Goal: Transaction & Acquisition: Obtain resource

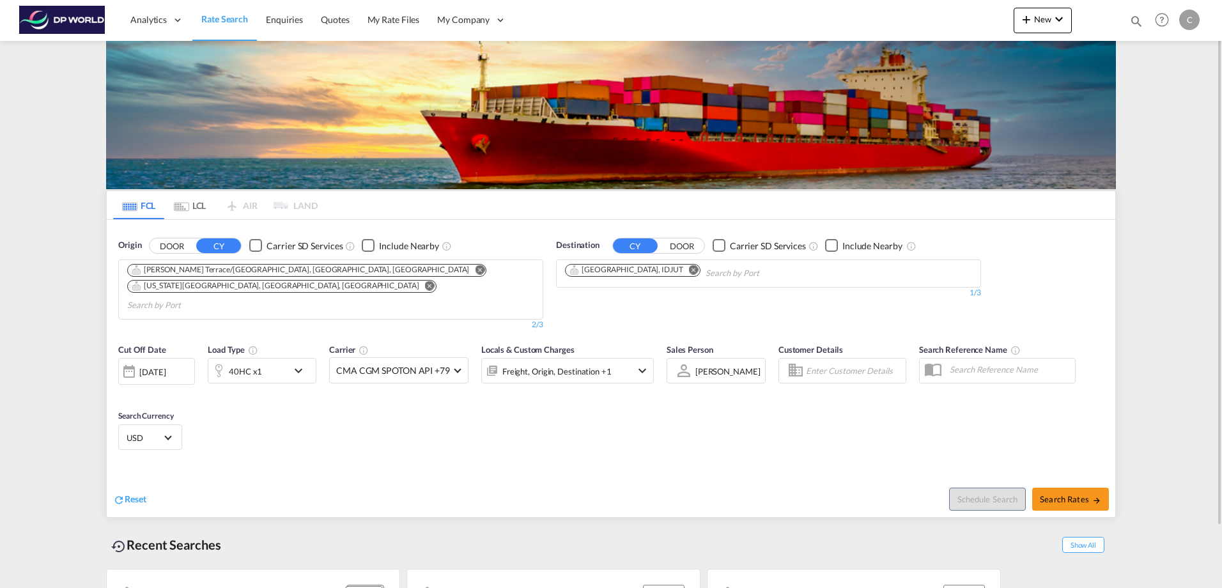
click at [475, 270] on md-icon "Remove" at bounding box center [480, 270] width 10 height 10
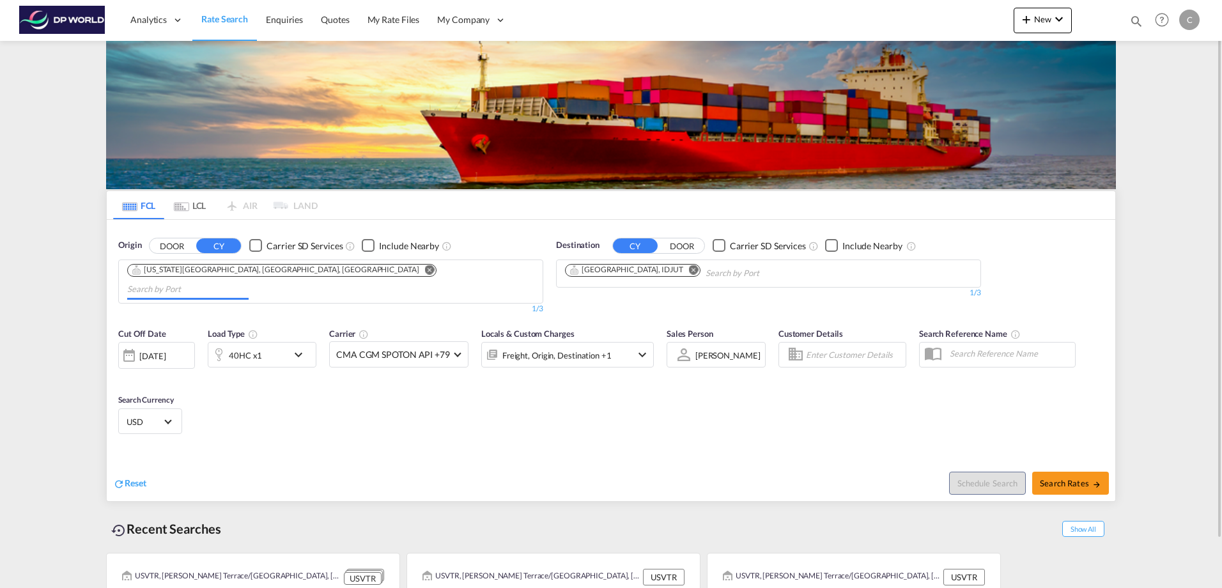
click at [425, 270] on md-icon "Remove" at bounding box center [430, 270] width 10 height 10
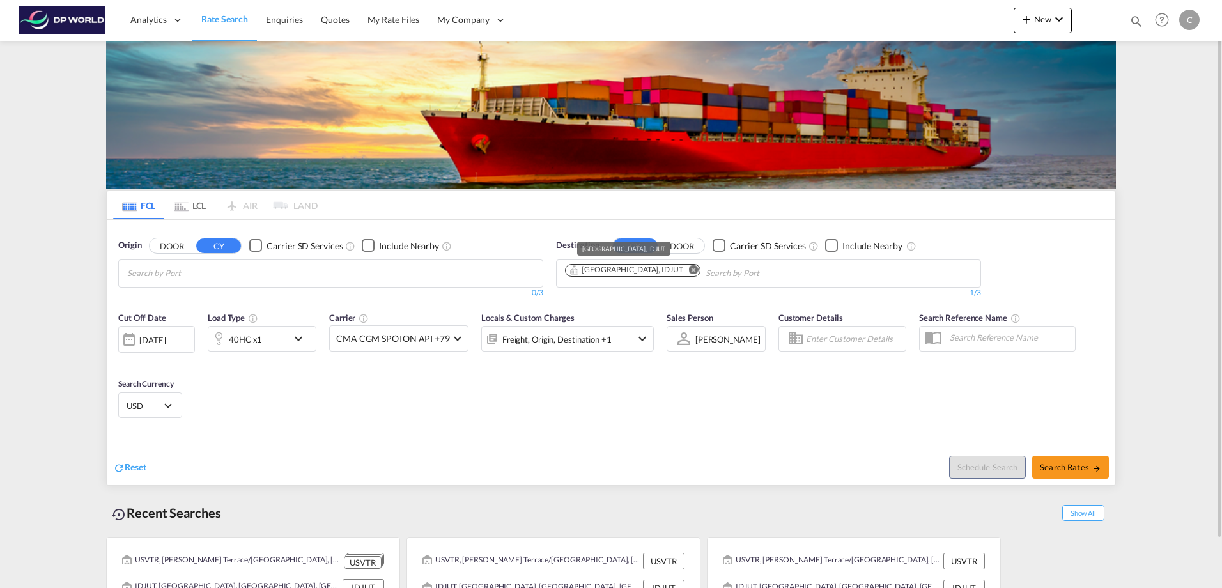
click at [641, 269] on div "[GEOGRAPHIC_DATA], IDJUT" at bounding box center [627, 270] width 114 height 11
click at [689, 270] on md-icon "Remove" at bounding box center [694, 270] width 10 height 10
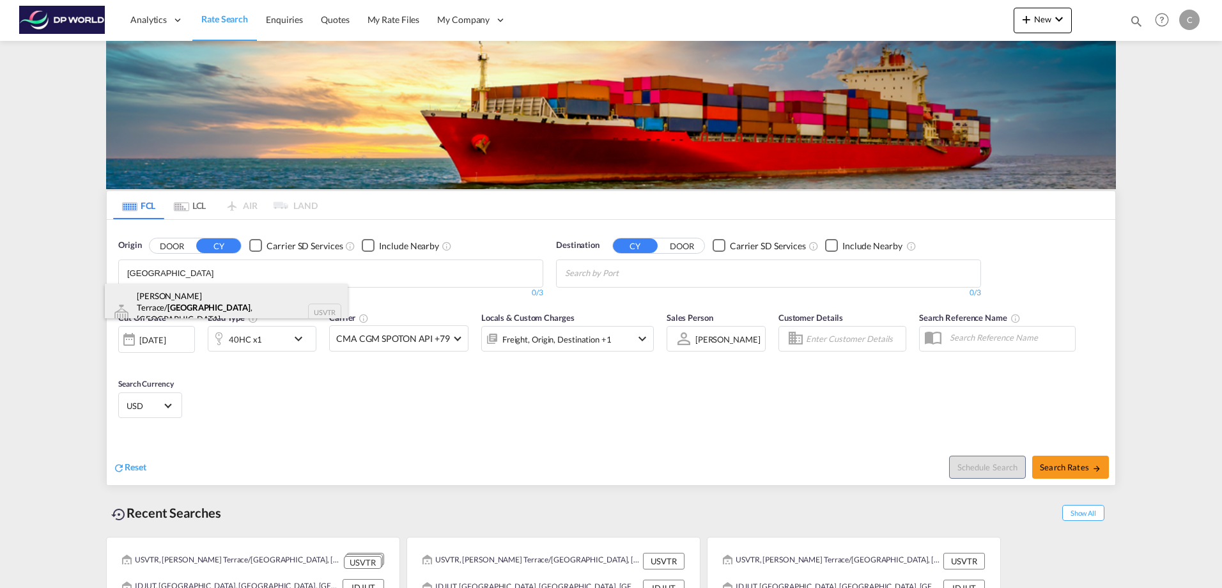
type input "[GEOGRAPHIC_DATA]"
click at [228, 306] on div "[PERSON_NAME] Terrace/ [GEOGRAPHIC_DATA] , [GEOGRAPHIC_DATA] [GEOGRAPHIC_DATA] …" at bounding box center [226, 313] width 243 height 58
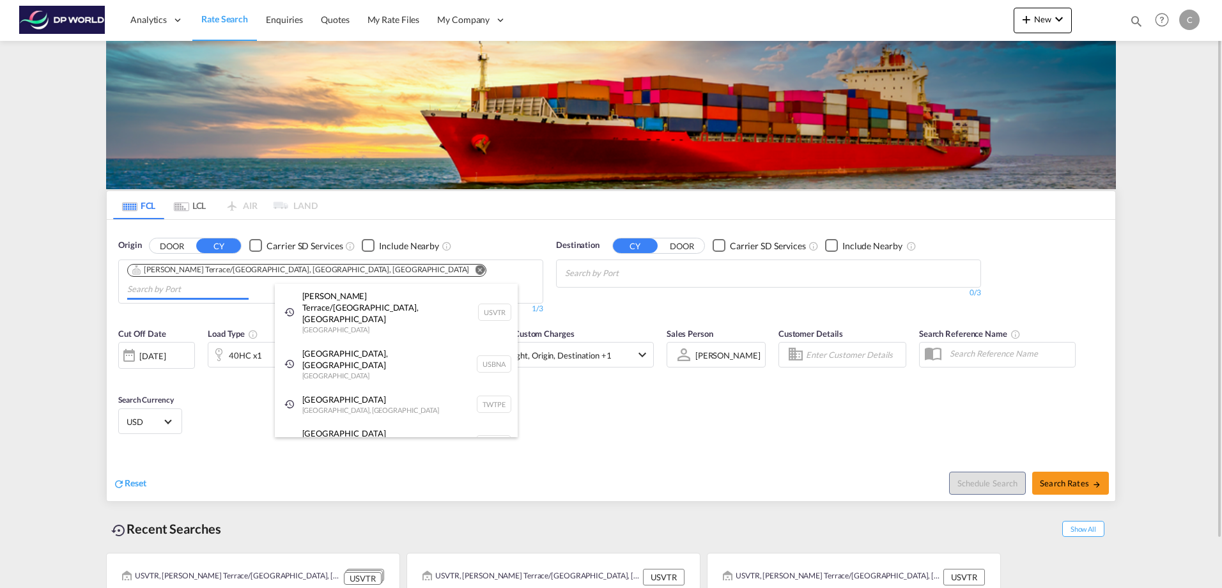
click at [332, 279] on body "Analytics Dashboard Rate Search Enquiries Quotes My Rate Files My Company" at bounding box center [611, 294] width 1222 height 588
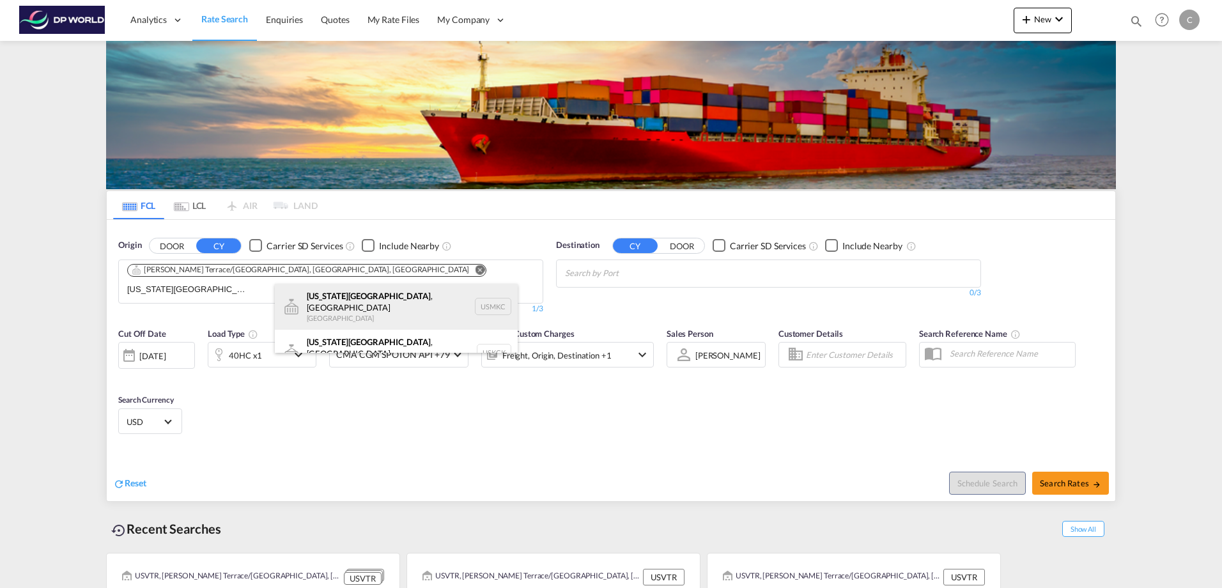
type input "[US_STATE][GEOGRAPHIC_DATA]"
drag, startPoint x: 340, startPoint y: 290, endPoint x: 710, endPoint y: 292, distance: 370.2
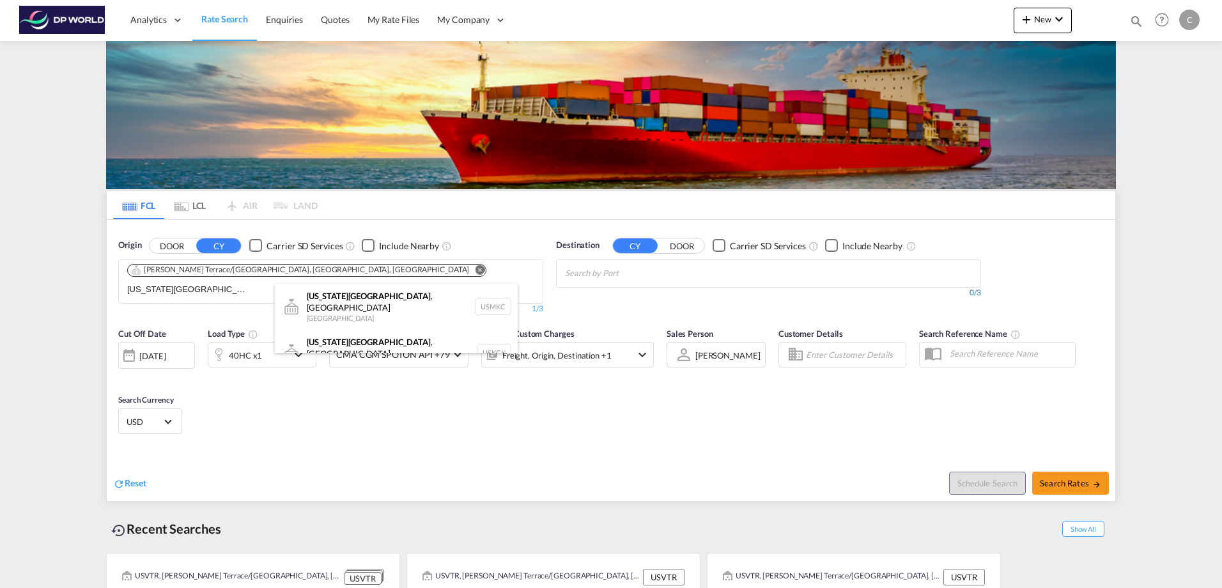
click at [341, 290] on div "[US_STATE][GEOGRAPHIC_DATA] , [GEOGRAPHIC_DATA] [GEOGRAPHIC_DATA] USMKC" at bounding box center [396, 307] width 243 height 46
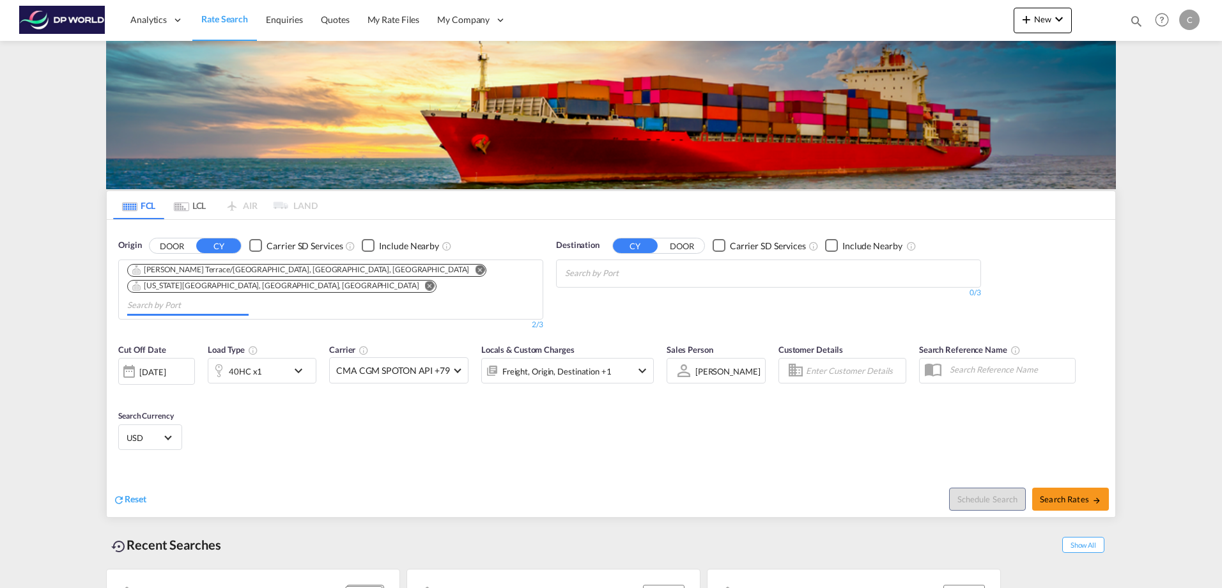
click at [689, 272] on md-chips-wrap "Chips container with autocompletion. Enter the text area, type text to search, …" at bounding box center [627, 272] width 129 height 24
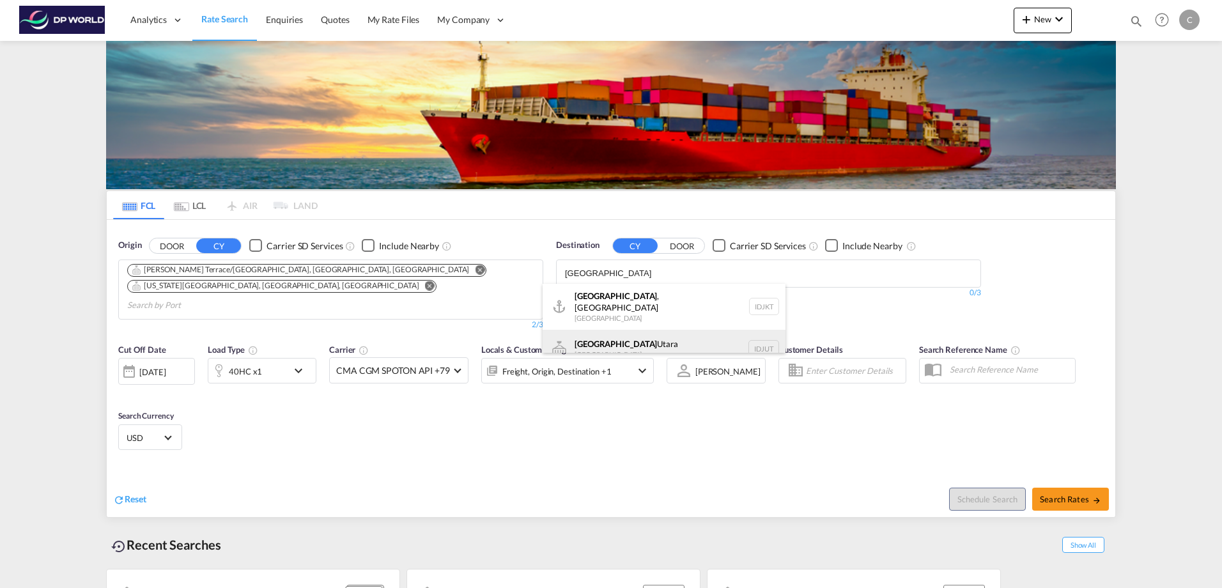
type input "[GEOGRAPHIC_DATA]"
click at [669, 330] on div "[GEOGRAPHIC_DATA] [GEOGRAPHIC_DATA] IDJUT" at bounding box center [664, 349] width 243 height 38
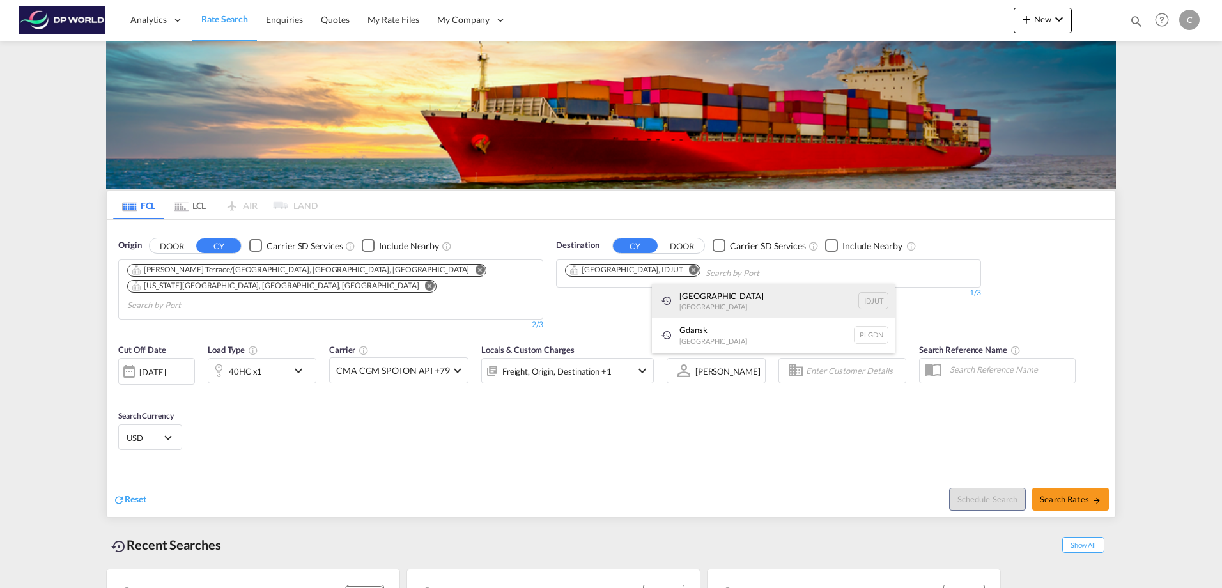
type input "k"
type input "jakar"
click at [781, 295] on div "Jakar ta, Java [GEOGRAPHIC_DATA] IDJKT" at bounding box center [773, 303] width 243 height 38
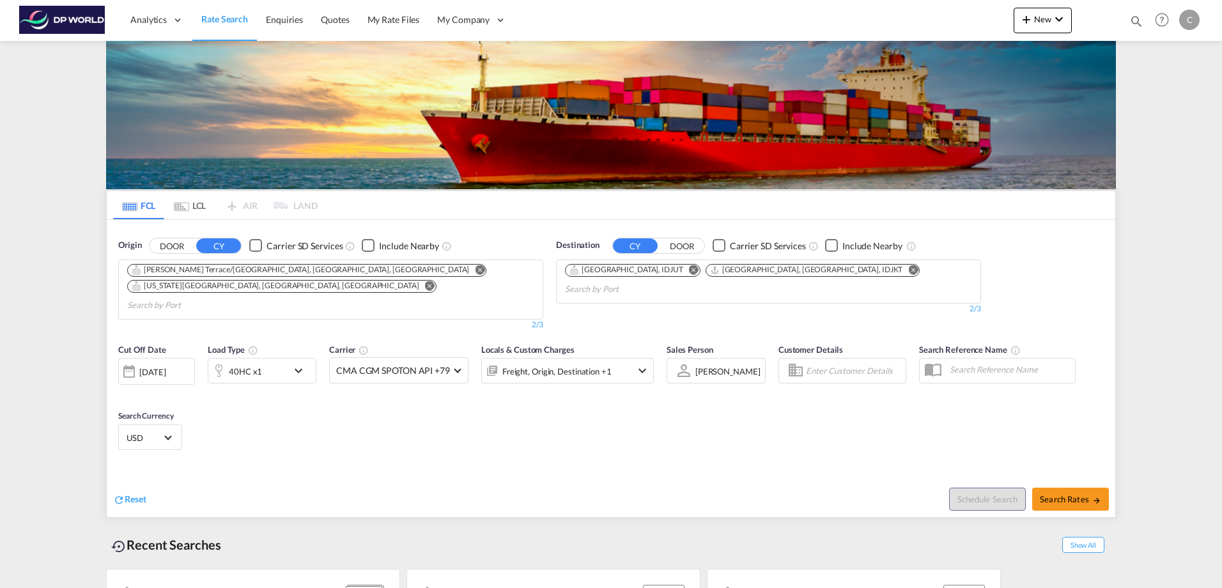
click at [166, 366] on div "[DATE]" at bounding box center [152, 372] width 26 height 12
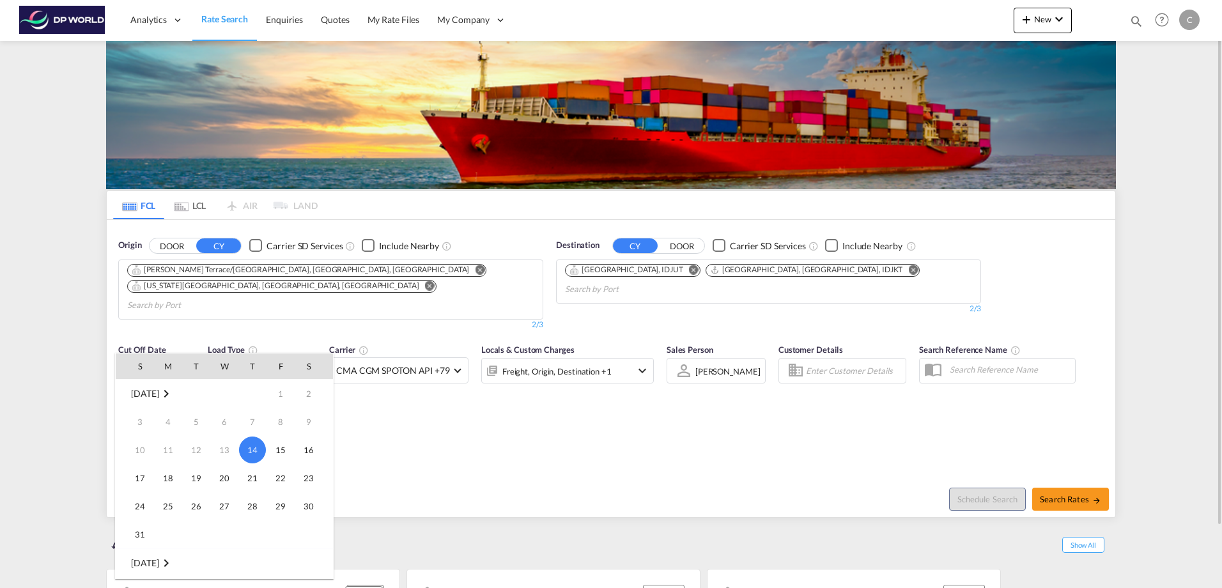
drag, startPoint x: 173, startPoint y: 360, endPoint x: 277, endPoint y: 451, distance: 138.2
click at [277, 451] on span "15" at bounding box center [281, 450] width 26 height 26
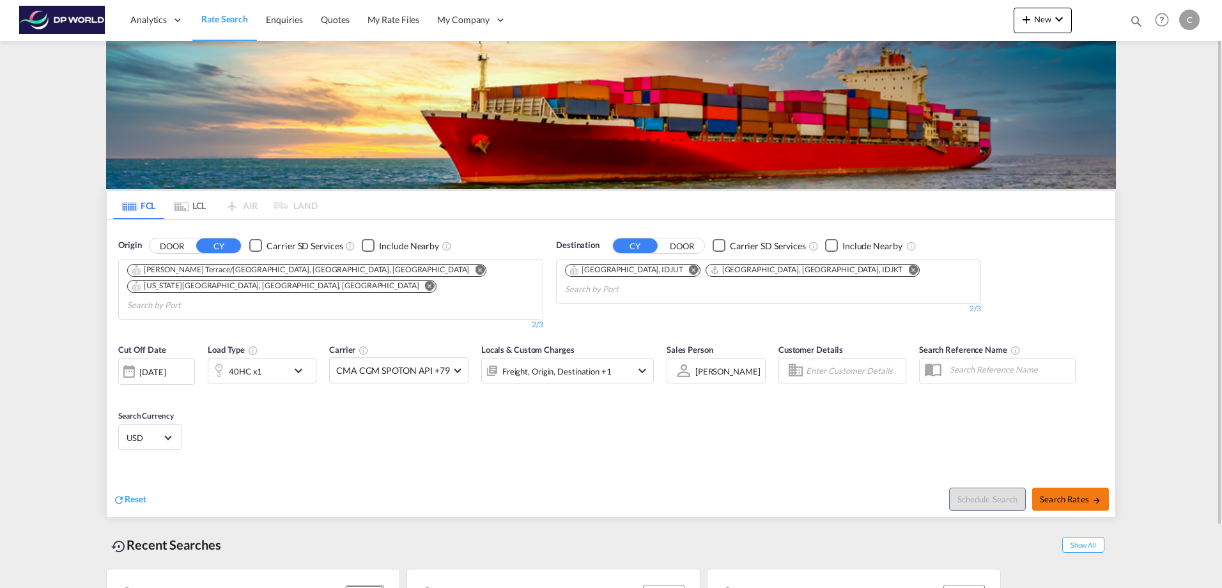
click at [1069, 494] on span "Search Rates" at bounding box center [1070, 499] width 61 height 10
type input "USVTR,USMKC to IDJUT,IDJKT / [DATE]"
